Goal: Navigation & Orientation: Find specific page/section

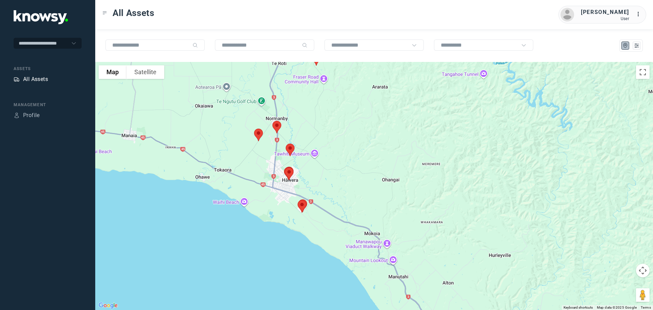
click at [42, 77] on div "All Assets" at bounding box center [35, 79] width 25 height 8
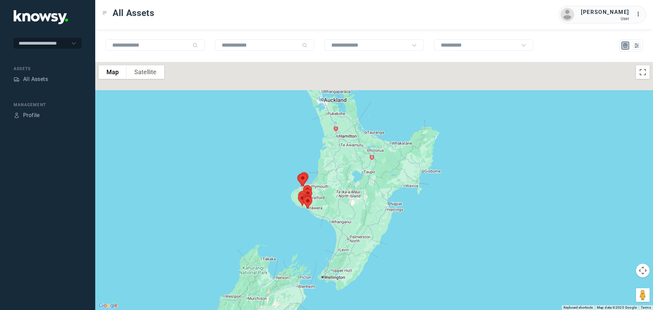
drag, startPoint x: 369, startPoint y: 144, endPoint x: 251, endPoint y: 213, distance: 136.2
click at [257, 214] on div at bounding box center [374, 186] width 558 height 248
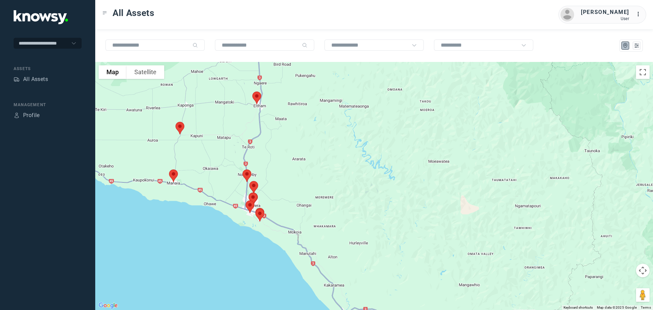
click at [170, 175] on img at bounding box center [173, 176] width 14 height 18
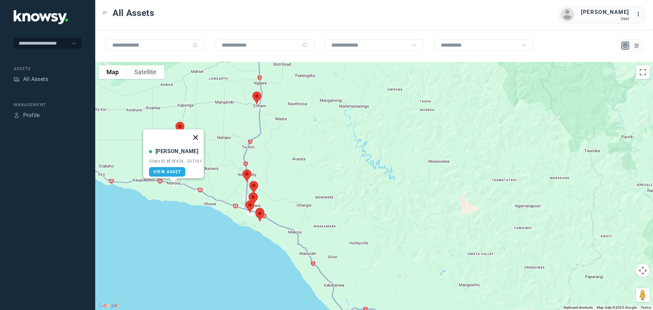
click at [199, 132] on button "Close" at bounding box center [195, 137] width 16 height 16
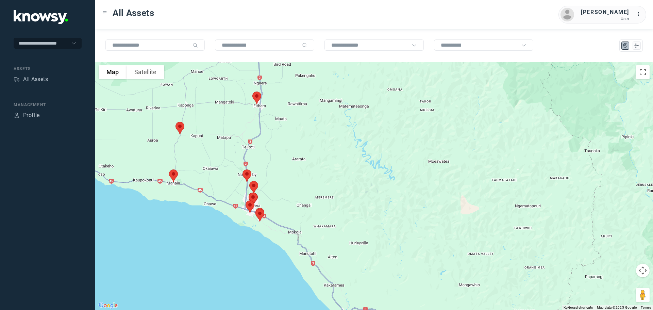
click at [180, 129] on img at bounding box center [180, 128] width 14 height 18
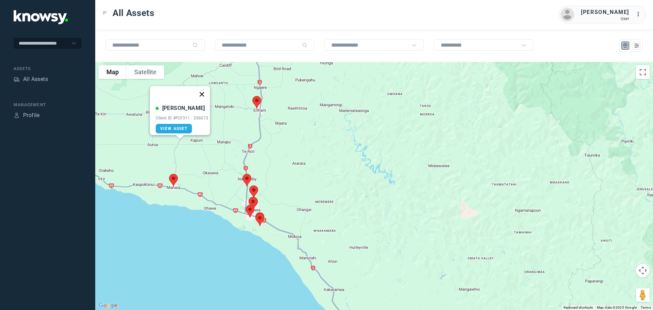
click at [202, 88] on button "Close" at bounding box center [202, 94] width 16 height 16
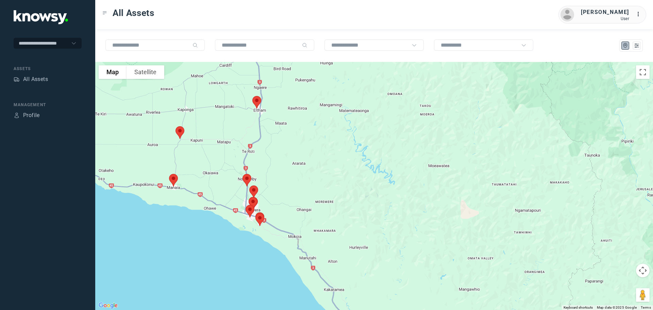
click at [255, 102] on img at bounding box center [257, 102] width 14 height 18
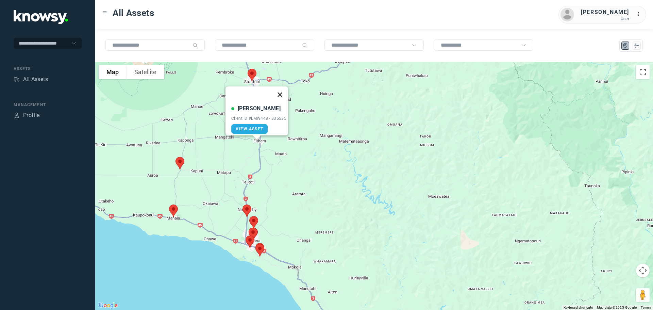
click at [281, 92] on button "Close" at bounding box center [280, 94] width 16 height 16
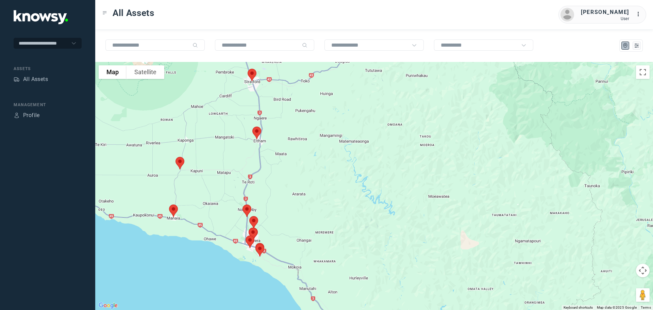
click at [254, 76] on img at bounding box center [252, 75] width 14 height 18
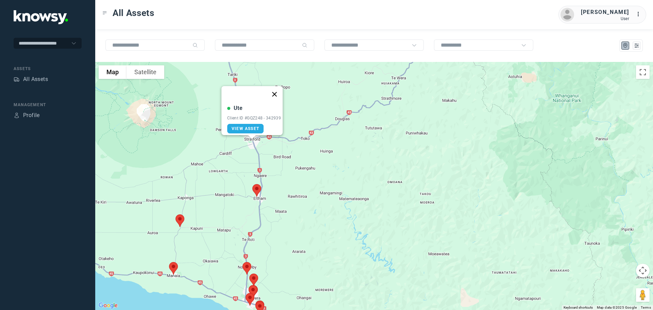
click at [278, 90] on button "Close" at bounding box center [274, 94] width 16 height 16
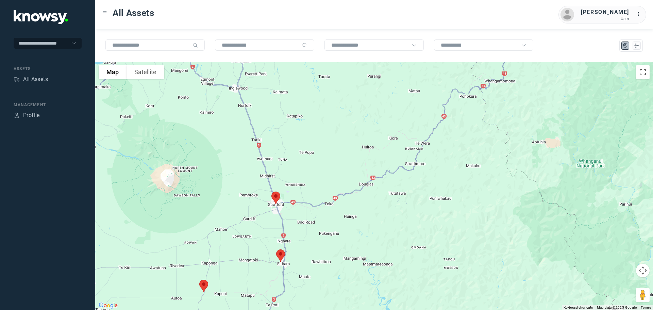
drag, startPoint x: 285, startPoint y: 125, endPoint x: 309, endPoint y: 191, distance: 70.3
click at [309, 191] on div at bounding box center [374, 186] width 558 height 248
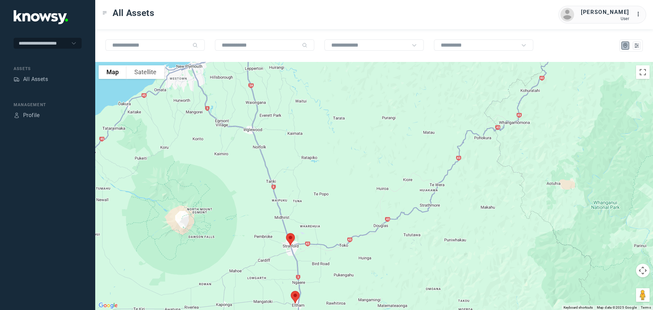
drag, startPoint x: 298, startPoint y: 151, endPoint x: 321, endPoint y: 188, distance: 43.5
click at [321, 200] on div at bounding box center [374, 186] width 558 height 248
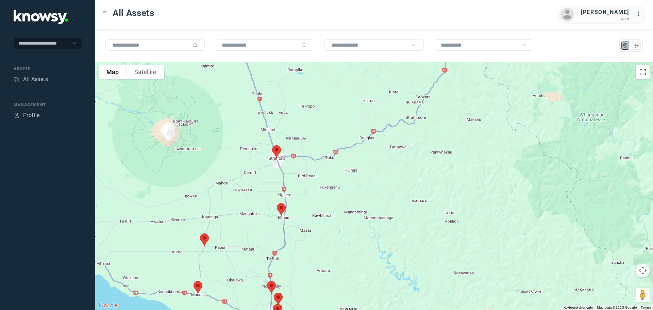
drag, startPoint x: 316, startPoint y: 214, endPoint x: 270, endPoint y: 72, distance: 149.3
click at [269, 66] on div at bounding box center [374, 186] width 558 height 248
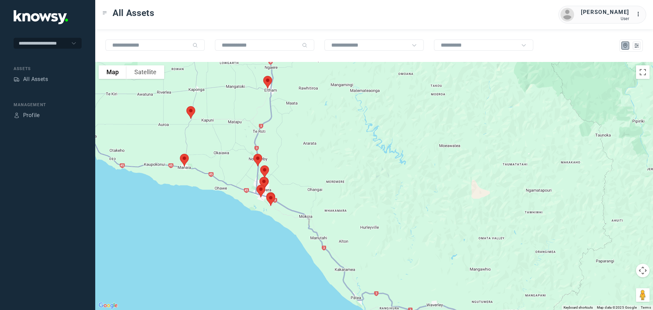
drag, startPoint x: 289, startPoint y: 105, endPoint x: 286, endPoint y: 78, distance: 27.7
click at [287, 80] on div at bounding box center [374, 186] width 558 height 248
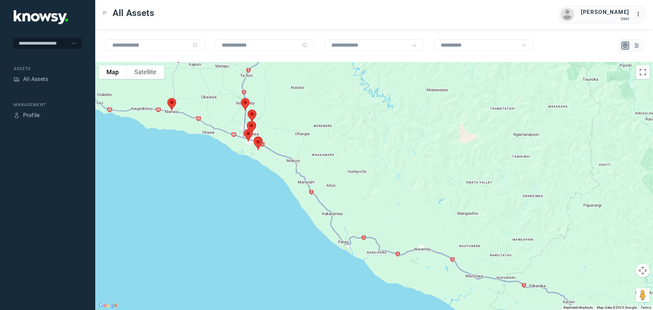
drag, startPoint x: 260, startPoint y: 82, endPoint x: 292, endPoint y: 194, distance: 115.9
click at [292, 194] on div at bounding box center [374, 186] width 558 height 248
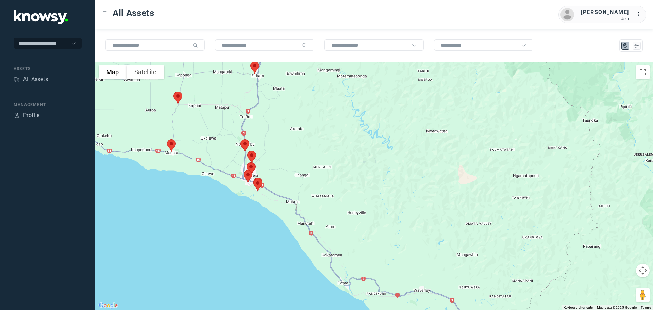
drag, startPoint x: 310, startPoint y: 203, endPoint x: 263, endPoint y: 100, distance: 113.4
click at [265, 94] on div at bounding box center [374, 186] width 558 height 248
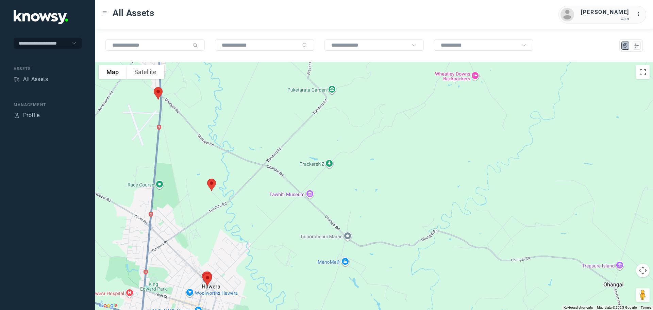
click at [157, 92] on img at bounding box center [158, 93] width 14 height 18
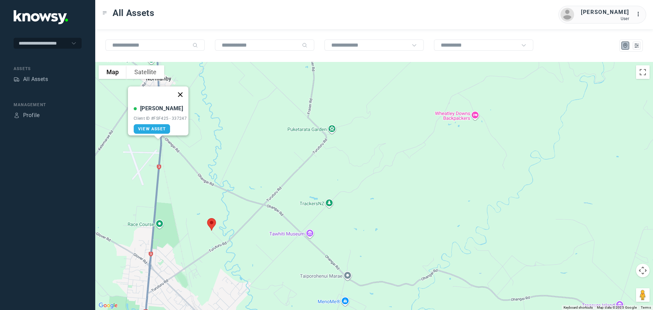
click at [183, 90] on button "Close" at bounding box center [180, 94] width 16 height 16
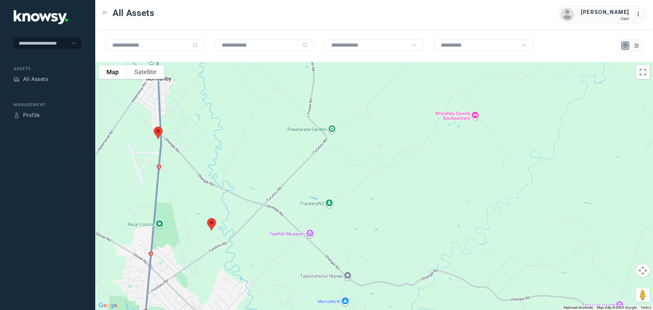
click at [210, 220] on img at bounding box center [211, 224] width 14 height 18
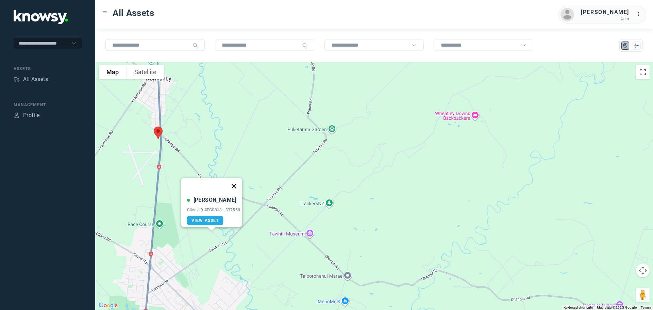
click at [233, 181] on button "Close" at bounding box center [234, 186] width 16 height 16
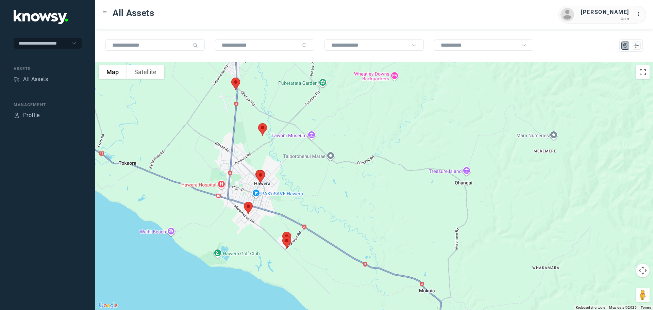
drag, startPoint x: 240, startPoint y: 228, endPoint x: 286, endPoint y: 147, distance: 92.8
click at [286, 147] on div at bounding box center [374, 186] width 558 height 248
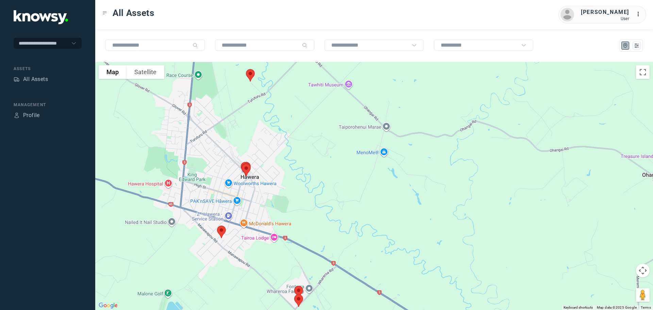
click at [219, 231] on img at bounding box center [221, 232] width 14 height 18
click at [244, 189] on button "Close" at bounding box center [243, 193] width 16 height 16
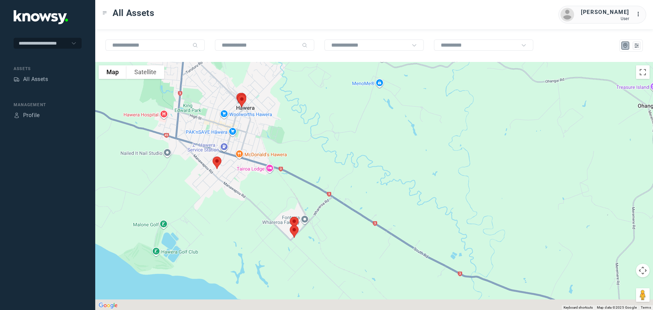
drag, startPoint x: 285, startPoint y: 224, endPoint x: 279, endPoint y: 152, distance: 72.7
click at [279, 152] on div at bounding box center [374, 186] width 558 height 248
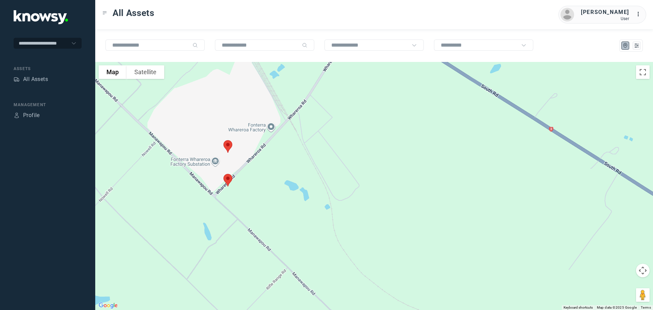
click at [228, 144] on img at bounding box center [228, 146] width 14 height 18
click at [251, 103] on button "Close" at bounding box center [250, 108] width 16 height 16
click at [227, 181] on img at bounding box center [228, 180] width 14 height 18
click at [253, 138] on button "Close" at bounding box center [250, 142] width 16 height 16
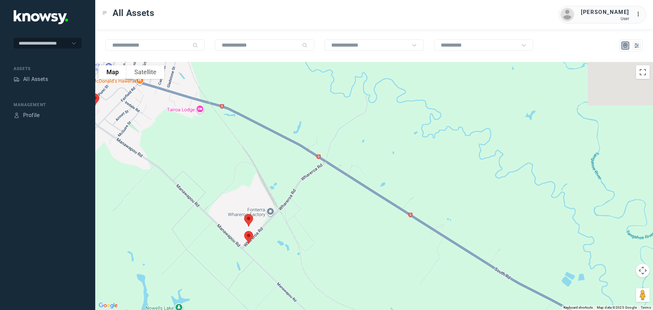
drag, startPoint x: 219, startPoint y: 164, endPoint x: 233, endPoint y: 223, distance: 60.7
click at [232, 223] on div at bounding box center [374, 186] width 558 height 248
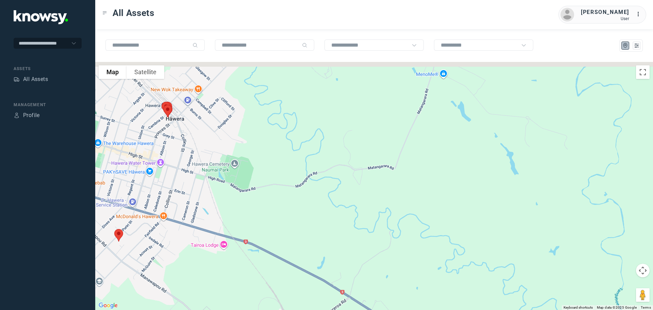
drag, startPoint x: 241, startPoint y: 170, endPoint x: 253, endPoint y: 236, distance: 67.1
click at [252, 245] on div at bounding box center [374, 186] width 558 height 248
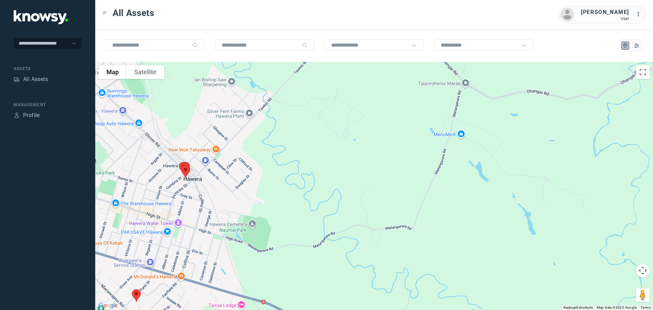
drag, startPoint x: 228, startPoint y: 193, endPoint x: 243, endPoint y: 229, distance: 39.0
click at [243, 229] on div at bounding box center [374, 186] width 558 height 248
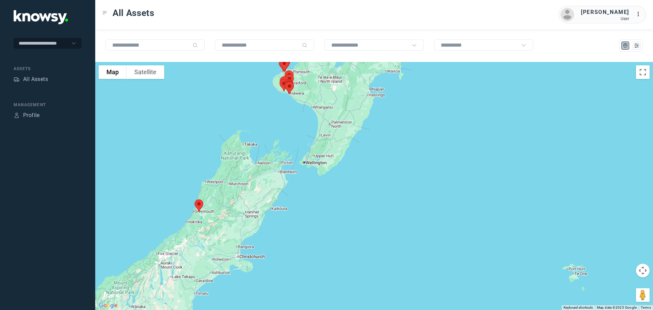
drag, startPoint x: 207, startPoint y: 242, endPoint x: 330, endPoint y: 169, distance: 142.7
click at [330, 169] on div at bounding box center [374, 186] width 558 height 248
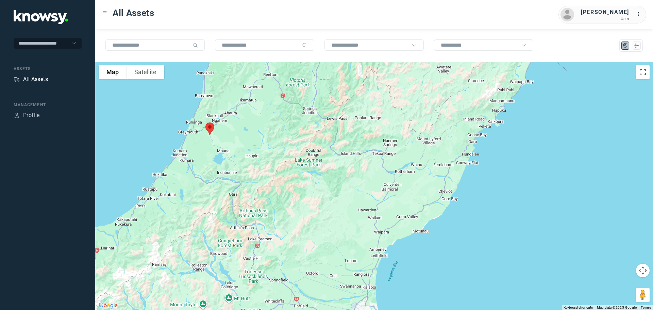
click at [28, 77] on div "All Assets" at bounding box center [35, 79] width 25 height 8
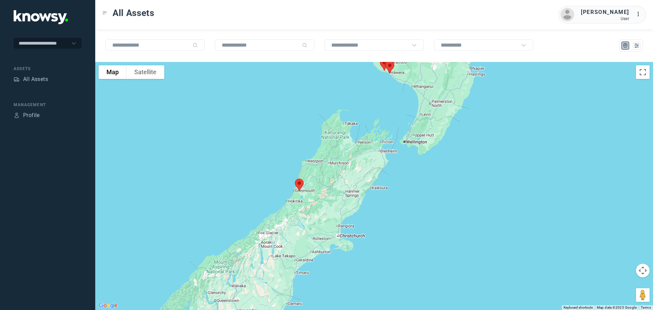
drag, startPoint x: 366, startPoint y: 227, endPoint x: 331, endPoint y: 163, distance: 73.2
click at [339, 168] on div at bounding box center [374, 186] width 558 height 248
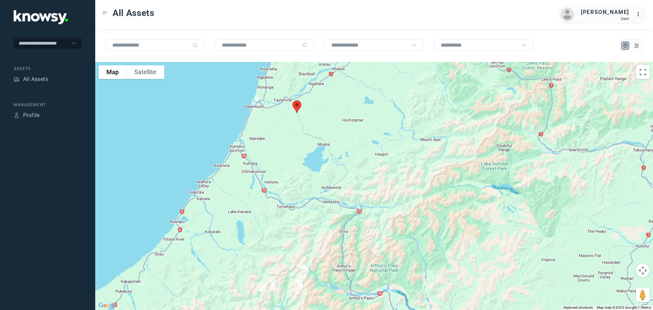
drag, startPoint x: 224, startPoint y: 86, endPoint x: 325, endPoint y: 126, distance: 108.8
click at [327, 125] on div at bounding box center [374, 186] width 558 height 248
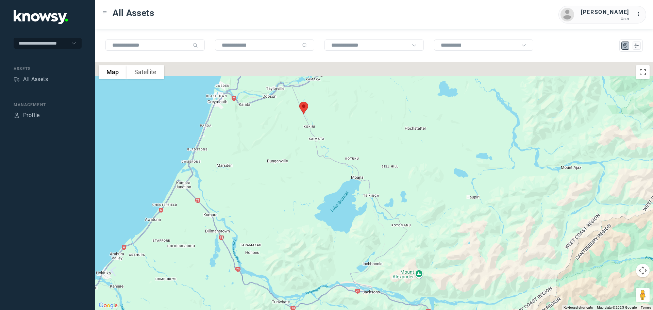
drag, startPoint x: 266, startPoint y: 109, endPoint x: 286, endPoint y: 129, distance: 28.4
click at [286, 129] on div at bounding box center [374, 186] width 558 height 248
